Goal: Check status: Check status

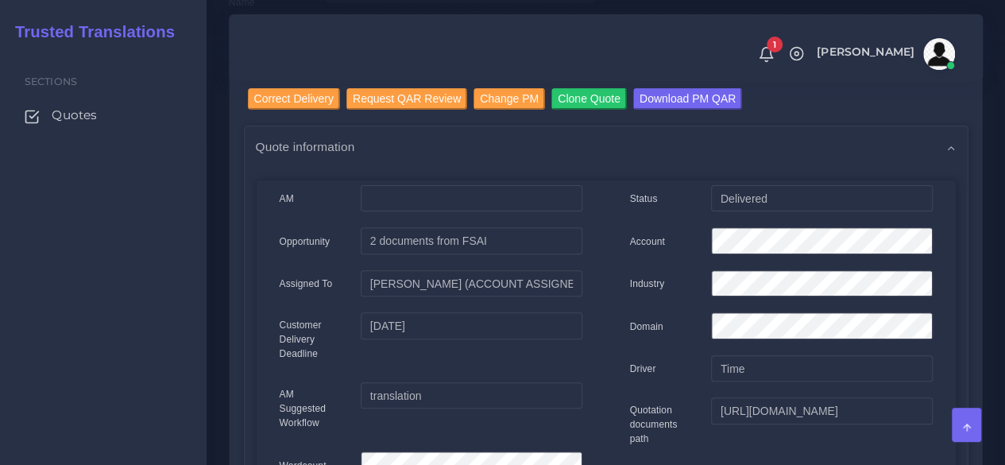
scroll to position [159, 0]
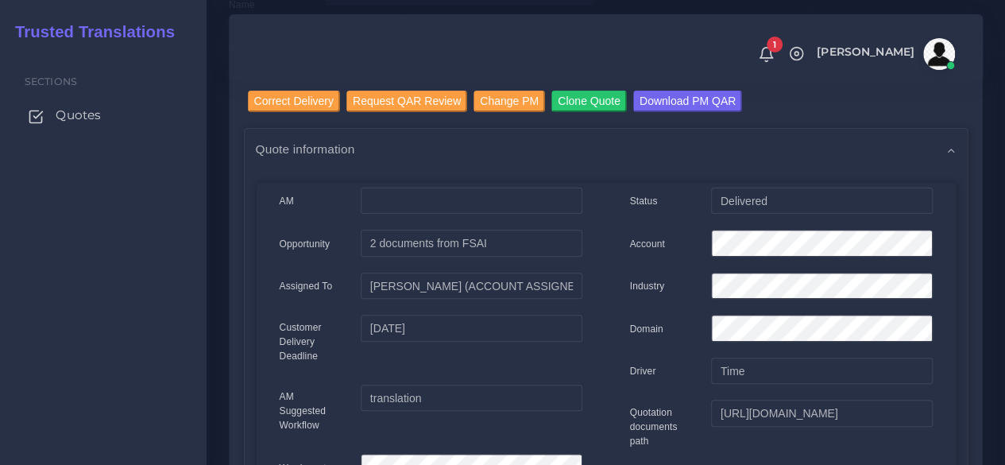
click at [92, 102] on link "Quotes" at bounding box center [103, 114] width 183 height 33
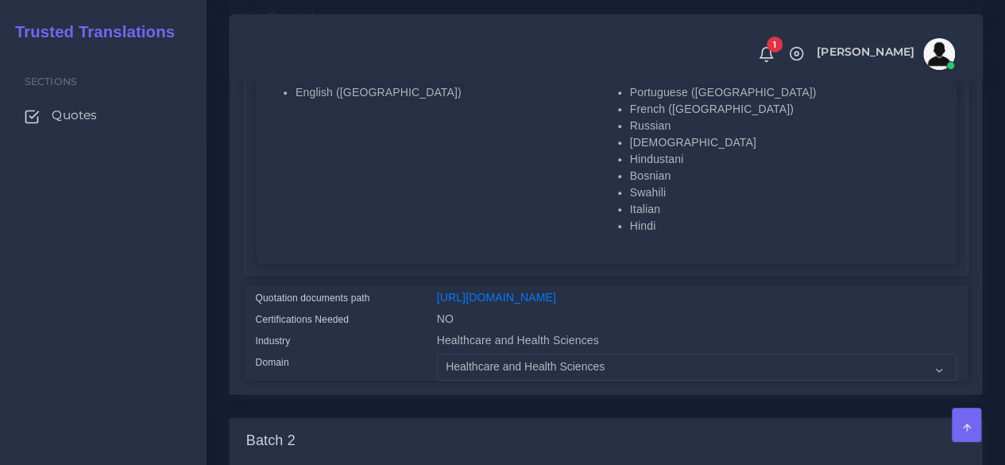
scroll to position [715, 0]
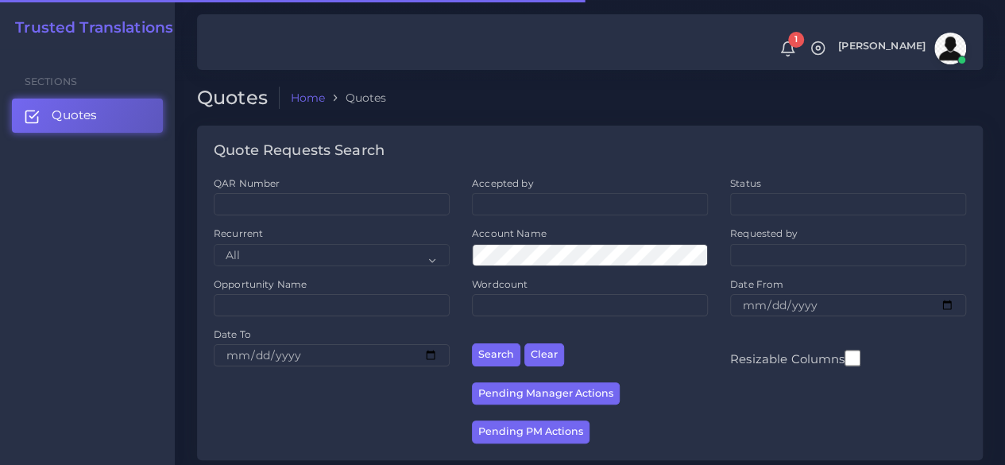
click at [330, 199] on input "QAR Number" at bounding box center [332, 204] width 236 height 22
type input "QAR124852"
click at [472, 343] on button "Search" at bounding box center [496, 354] width 48 height 23
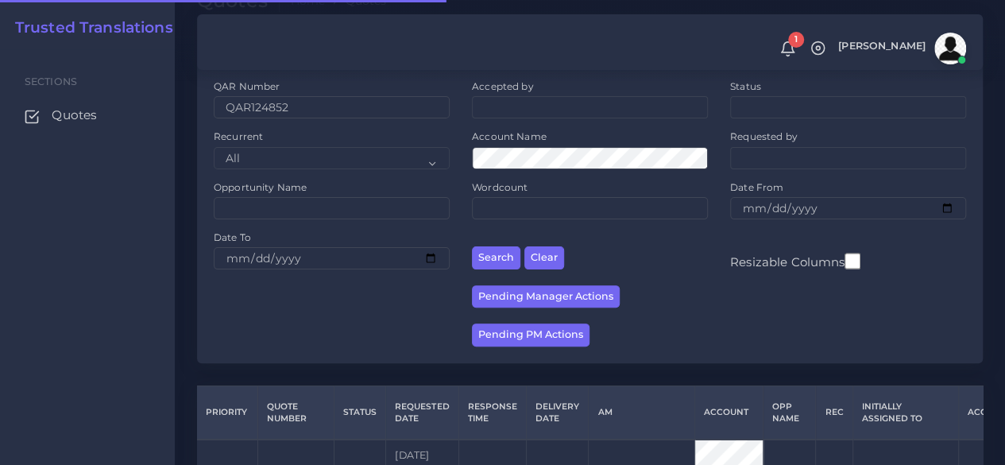
scroll to position [203, 0]
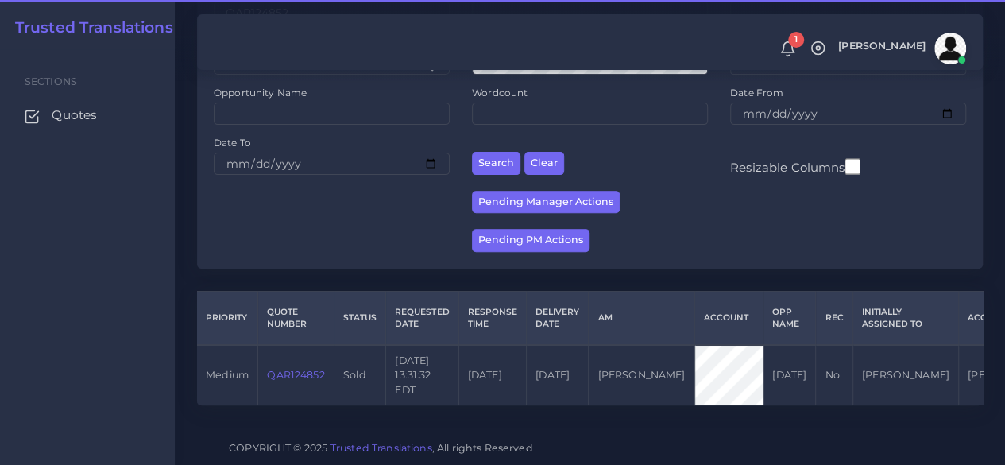
click at [297, 368] on link "QAR124852" at bounding box center [295, 374] width 57 height 12
